Goal: Task Accomplishment & Management: Use online tool/utility

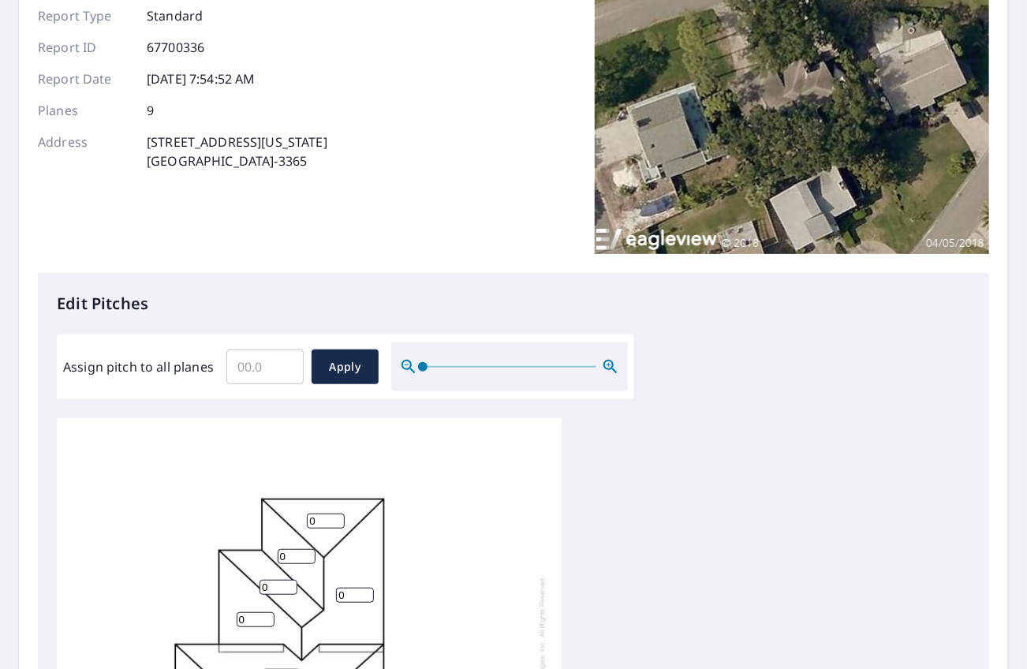
scroll to position [158, 0]
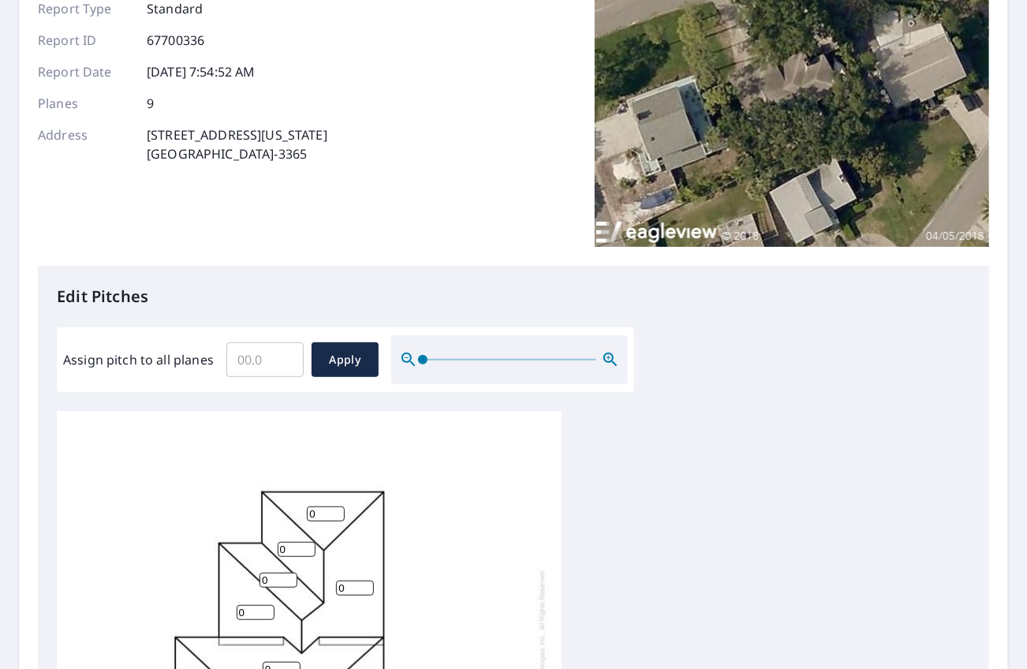
click at [262, 356] on input "Assign pitch to all planes" at bounding box center [264, 360] width 77 height 44
type input "3"
click at [353, 352] on span "Apply" at bounding box center [345, 360] width 42 height 20
type input "3"
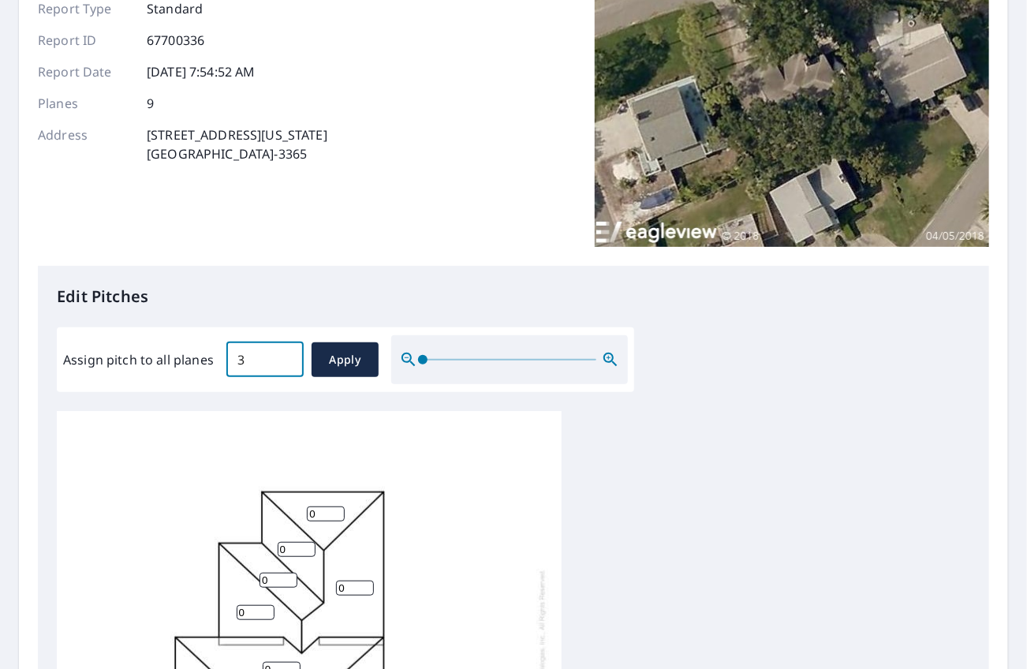
type input "3"
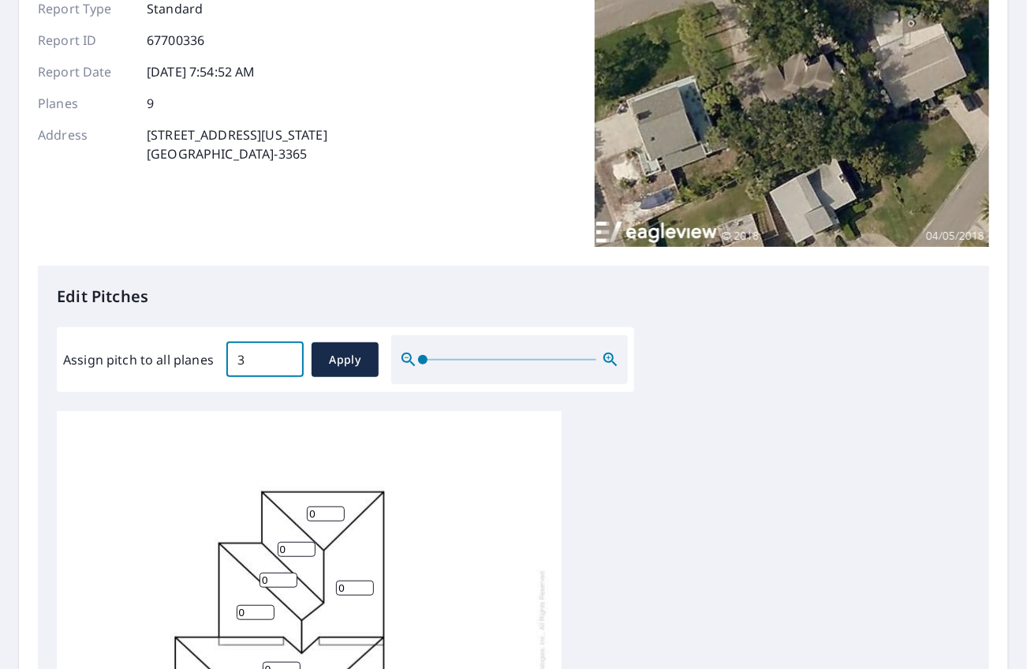
type input "3"
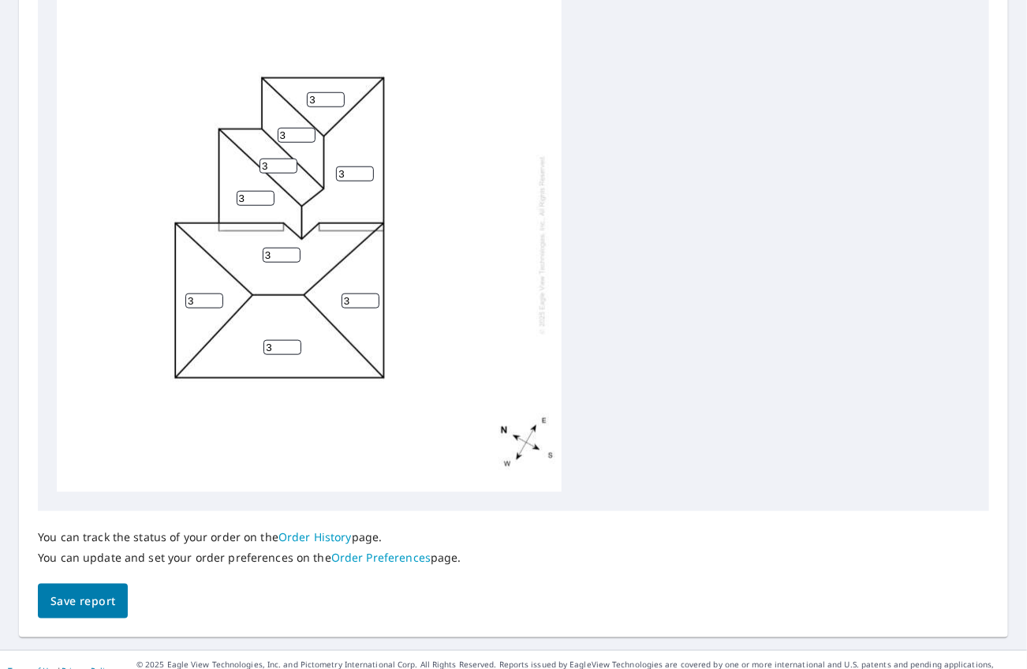
scroll to position [579, 0]
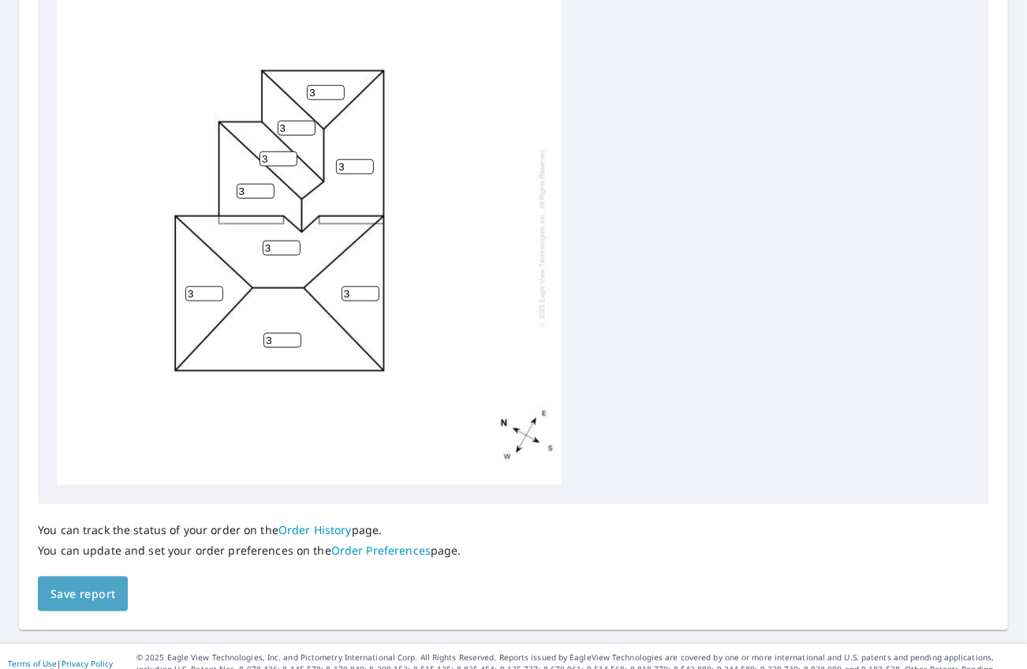
click at [89, 584] on span "Save report" at bounding box center [82, 594] width 65 height 20
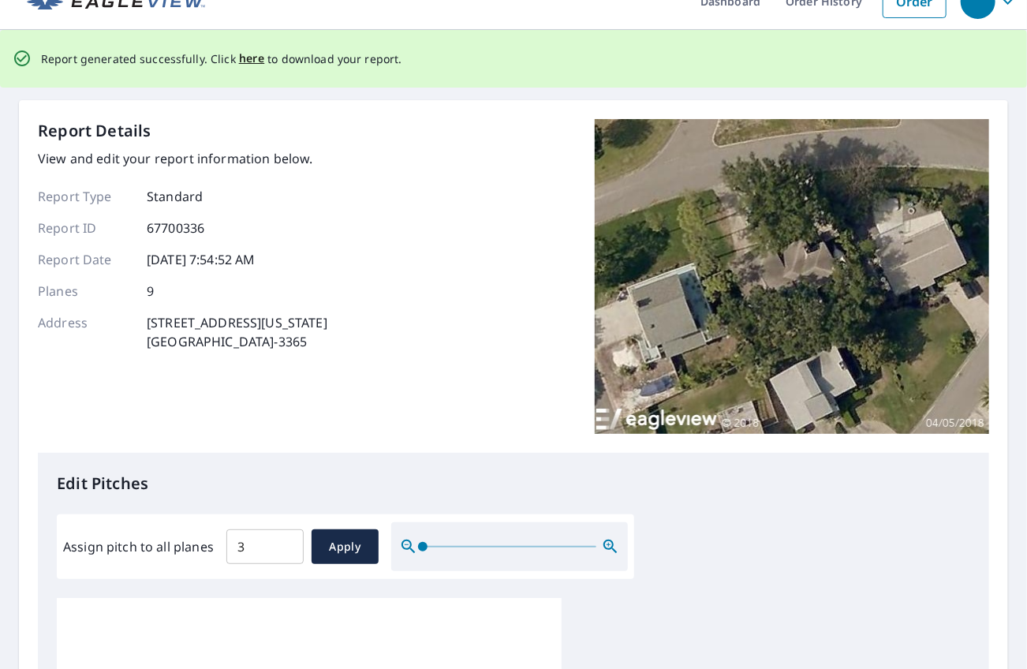
scroll to position [0, 0]
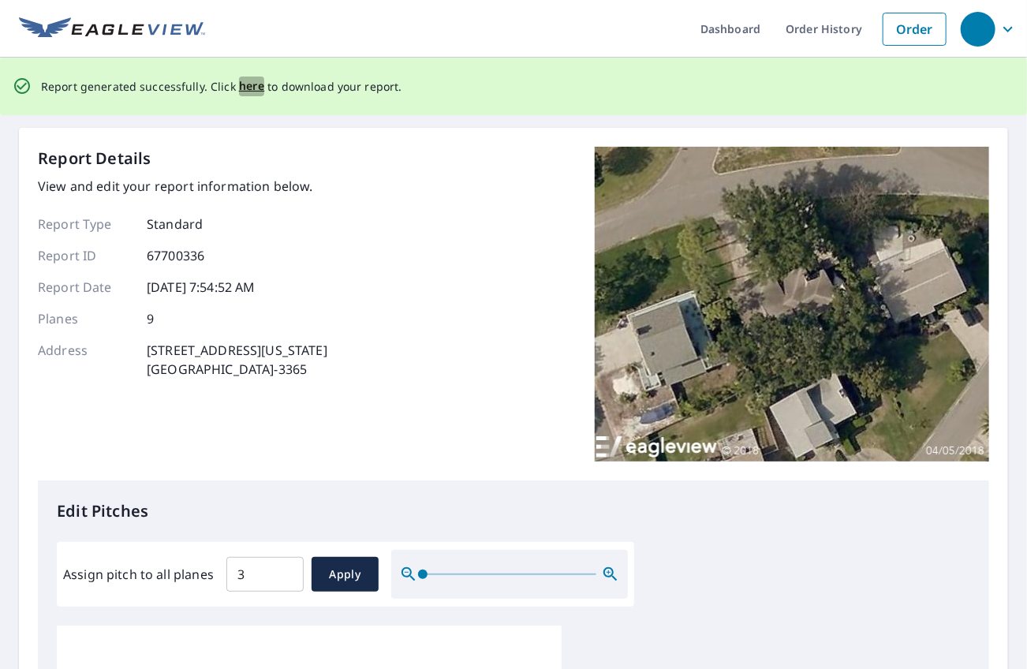
click at [245, 84] on span "here" at bounding box center [252, 87] width 26 height 20
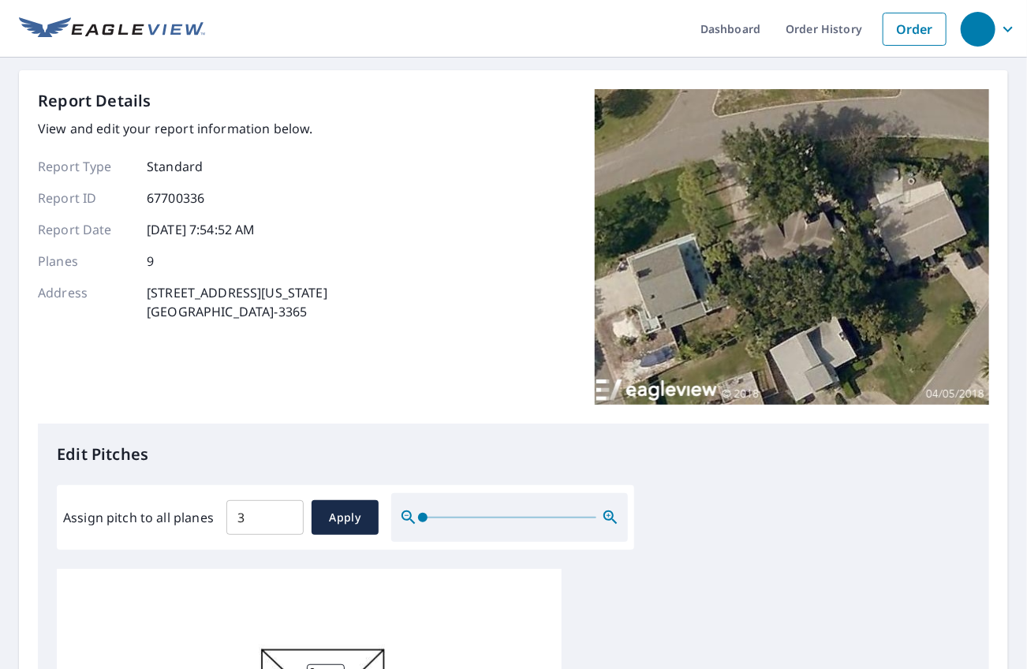
click at [469, 323] on div "Report Details View and edit your report information below. Report Type Standar…" at bounding box center [513, 256] width 951 height 334
click at [1000, 30] on icon "button" at bounding box center [1008, 29] width 19 height 19
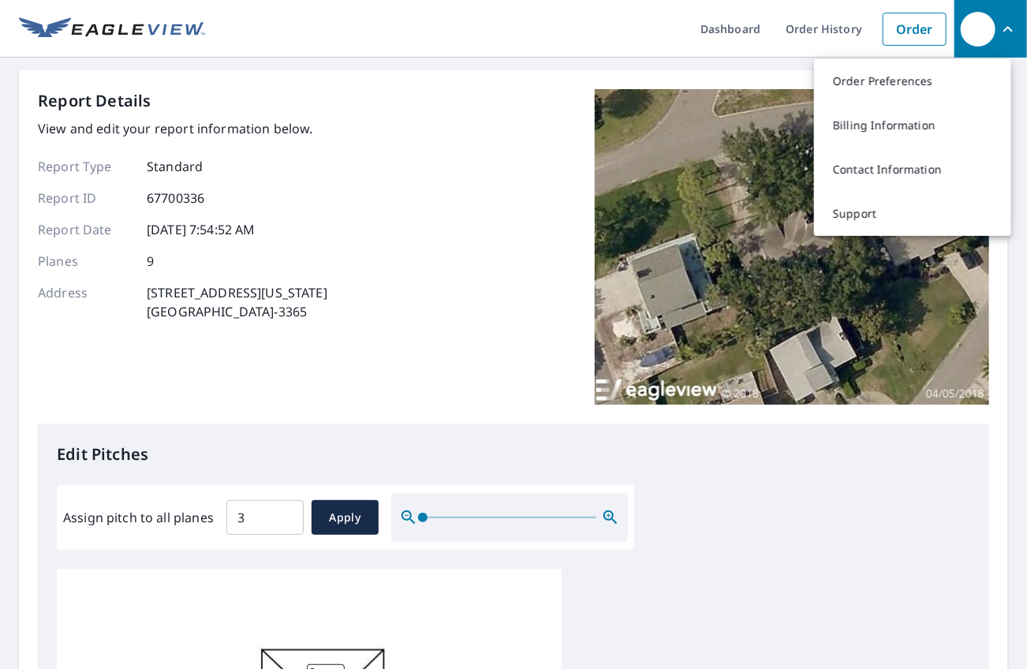
click at [456, 41] on ul "Dashboard Order History Order" at bounding box center [579, 29] width 749 height 58
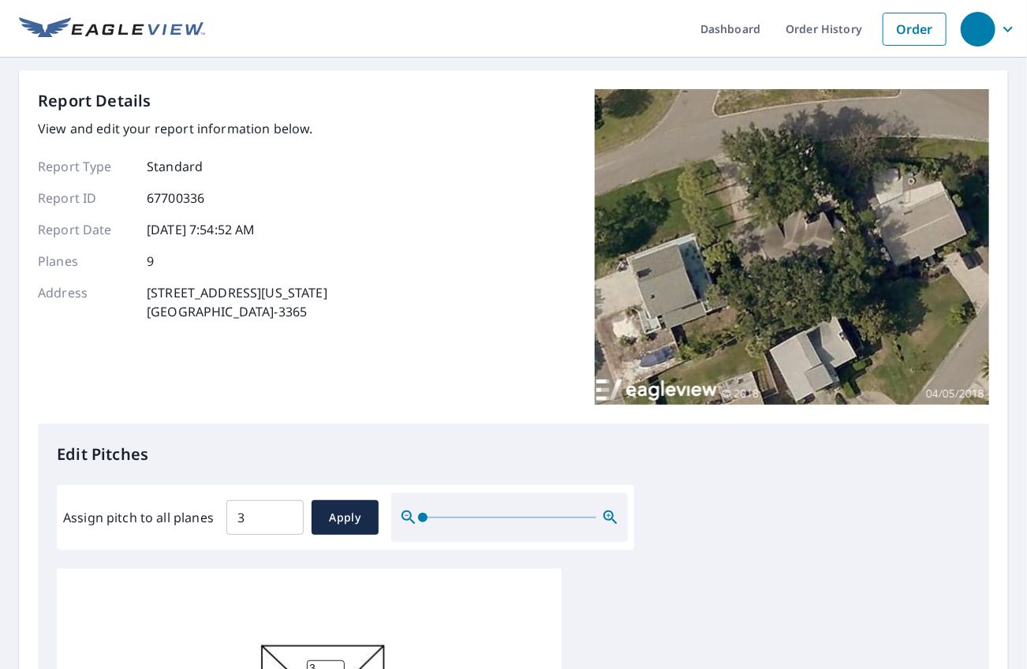
click at [1003, 29] on icon "button" at bounding box center [1007, 29] width 9 height 6
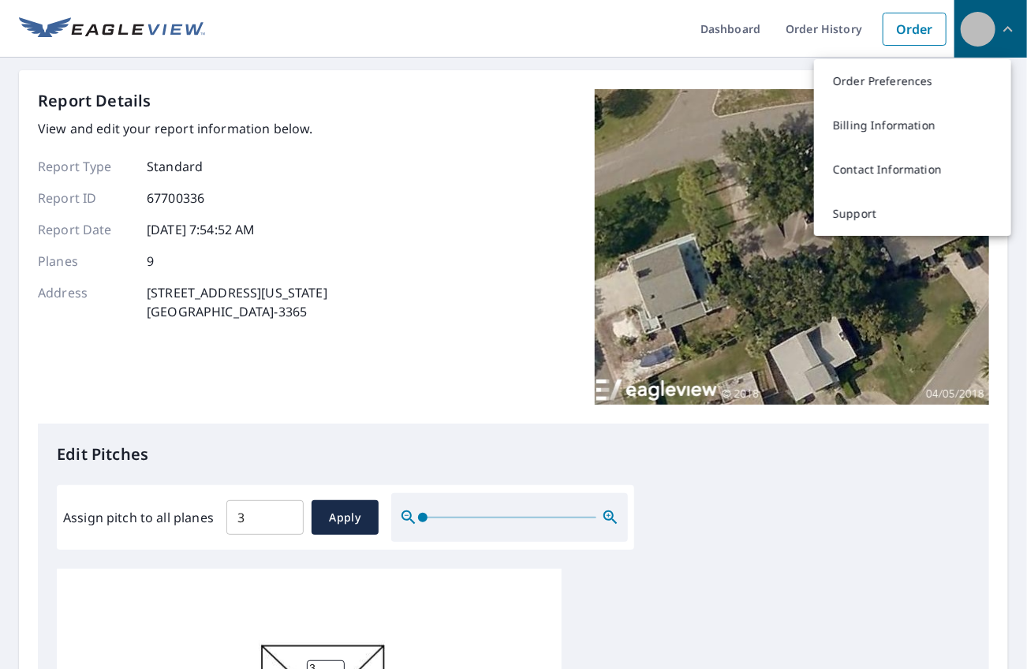
click at [999, 29] on icon "button" at bounding box center [1008, 29] width 19 height 19
